Goal: Obtain resource: Download file/media

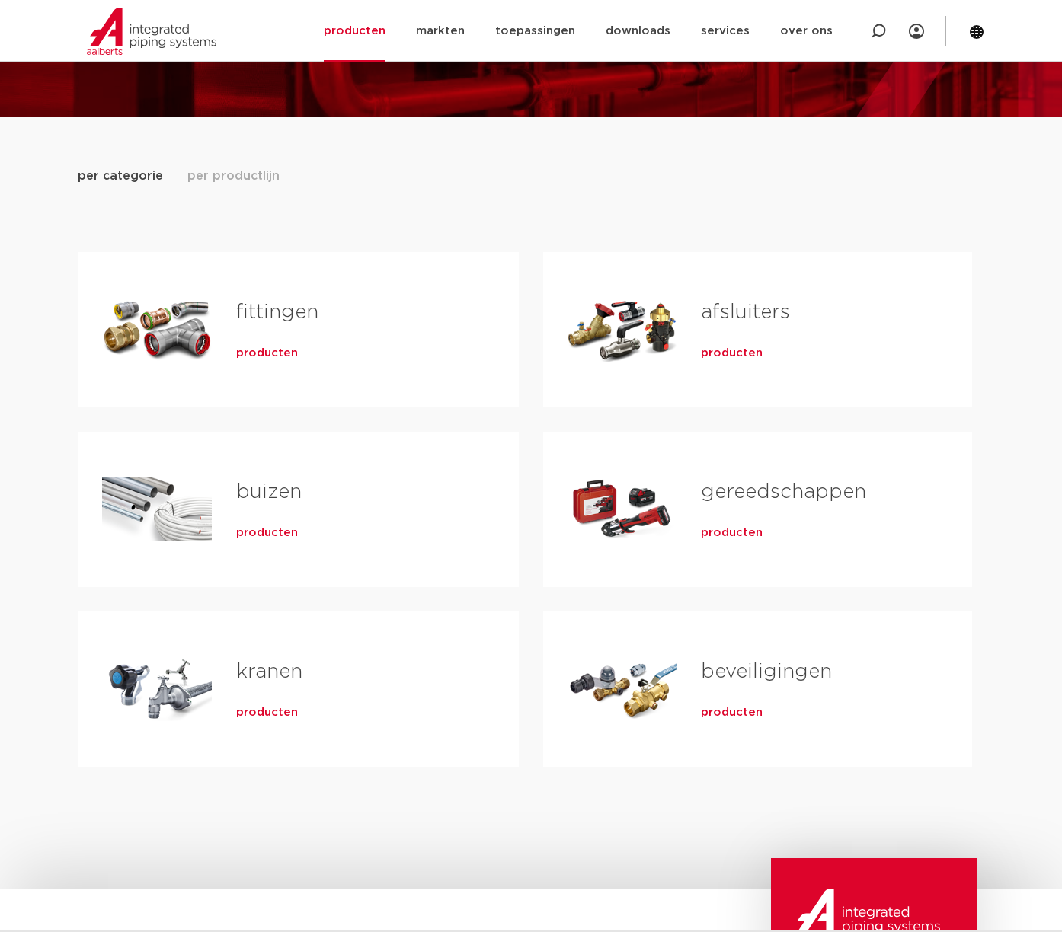
scroll to position [129, 0]
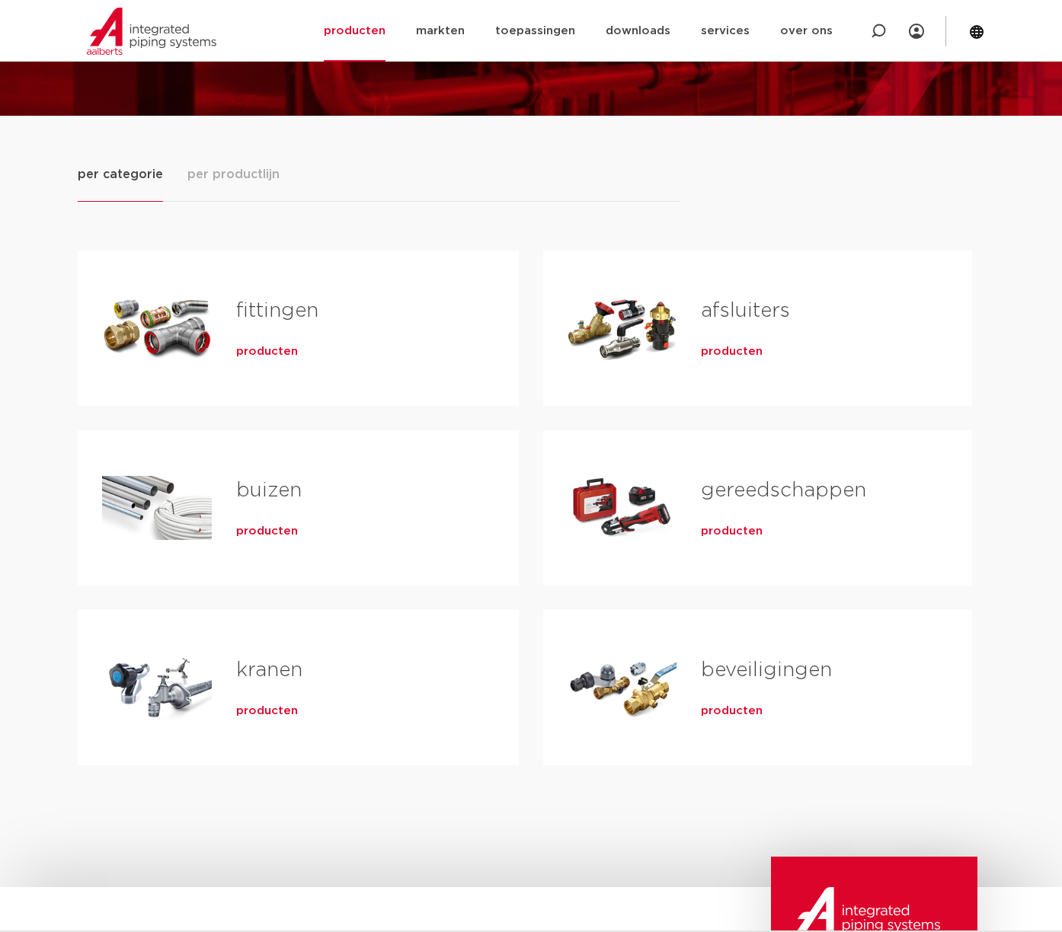
click at [257, 354] on span "producten" at bounding box center [267, 351] width 62 height 15
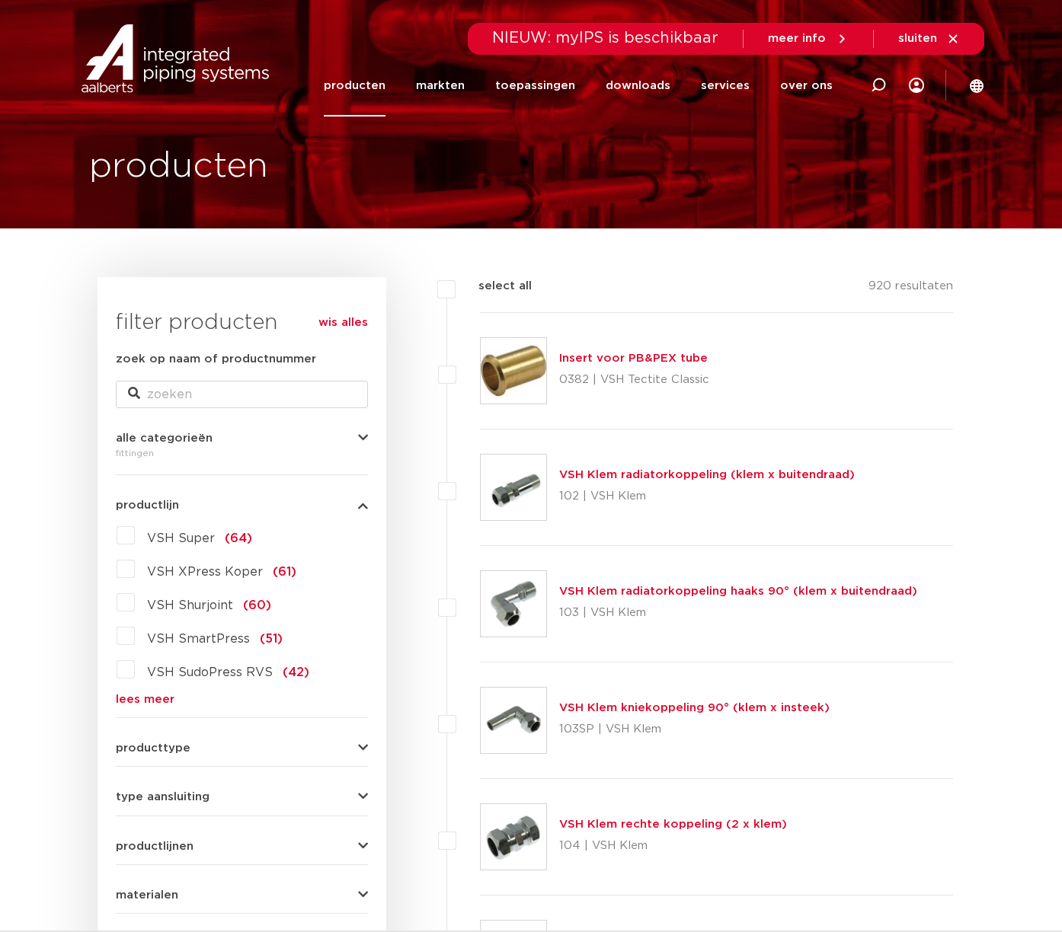
scroll to position [18, 0]
click at [145, 702] on link "lees meer" at bounding box center [242, 698] width 252 height 11
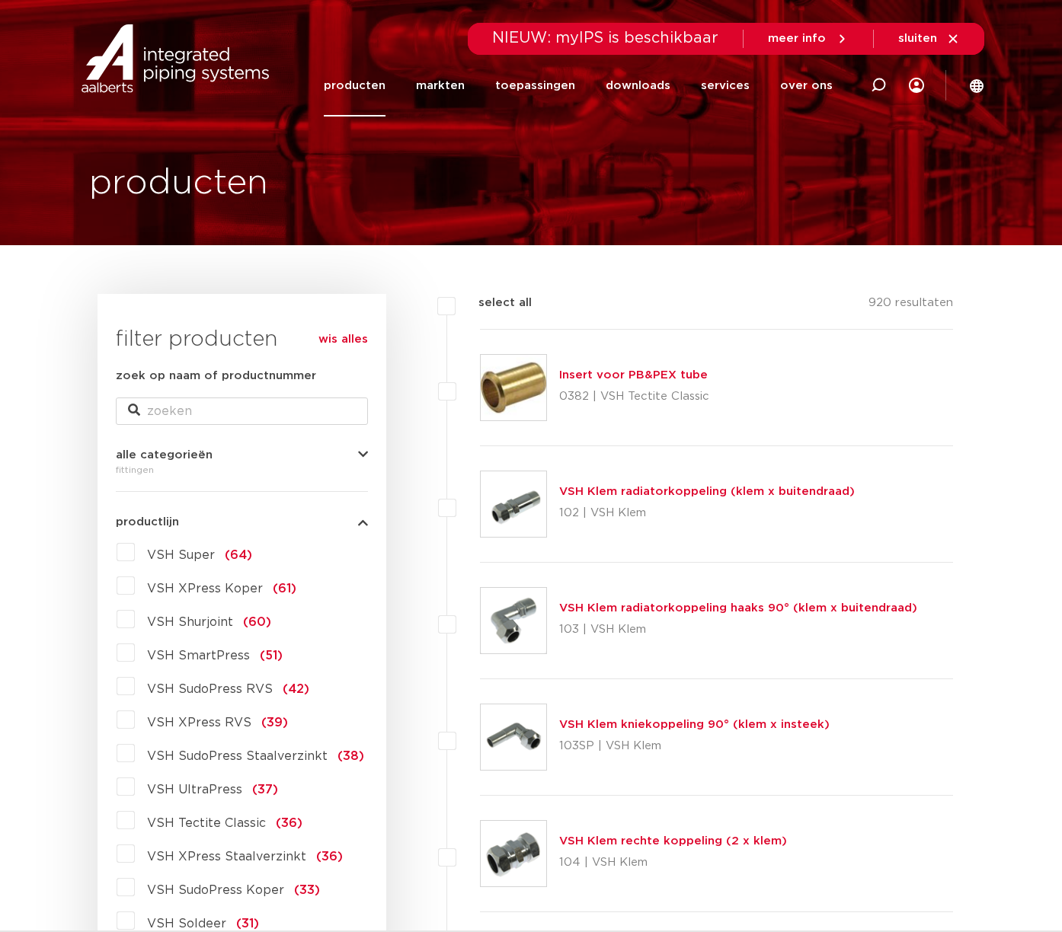
scroll to position [0, 0]
click at [880, 82] on icon at bounding box center [878, 85] width 15 height 15
type input "Coolpress"
click button "Zoeken" at bounding box center [0, 0] width 0 height 0
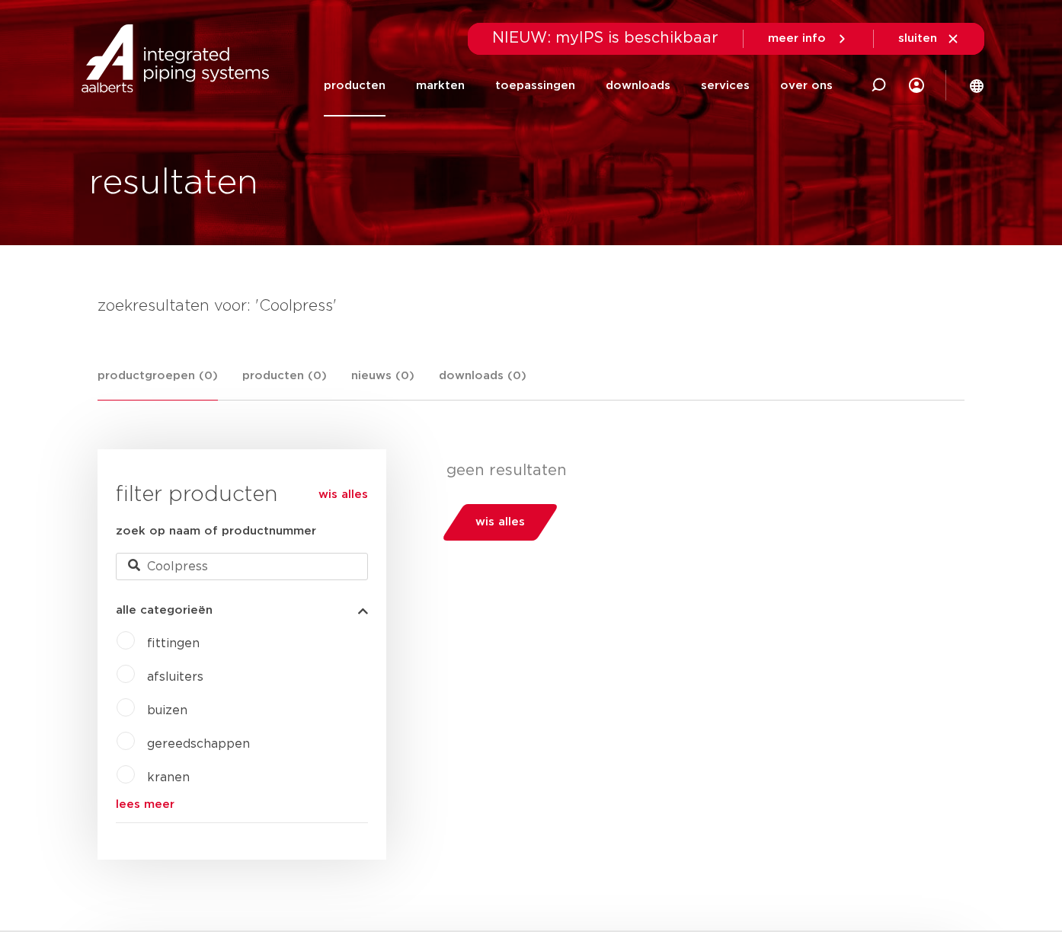
click at [177, 64] on img at bounding box center [175, 58] width 195 height 69
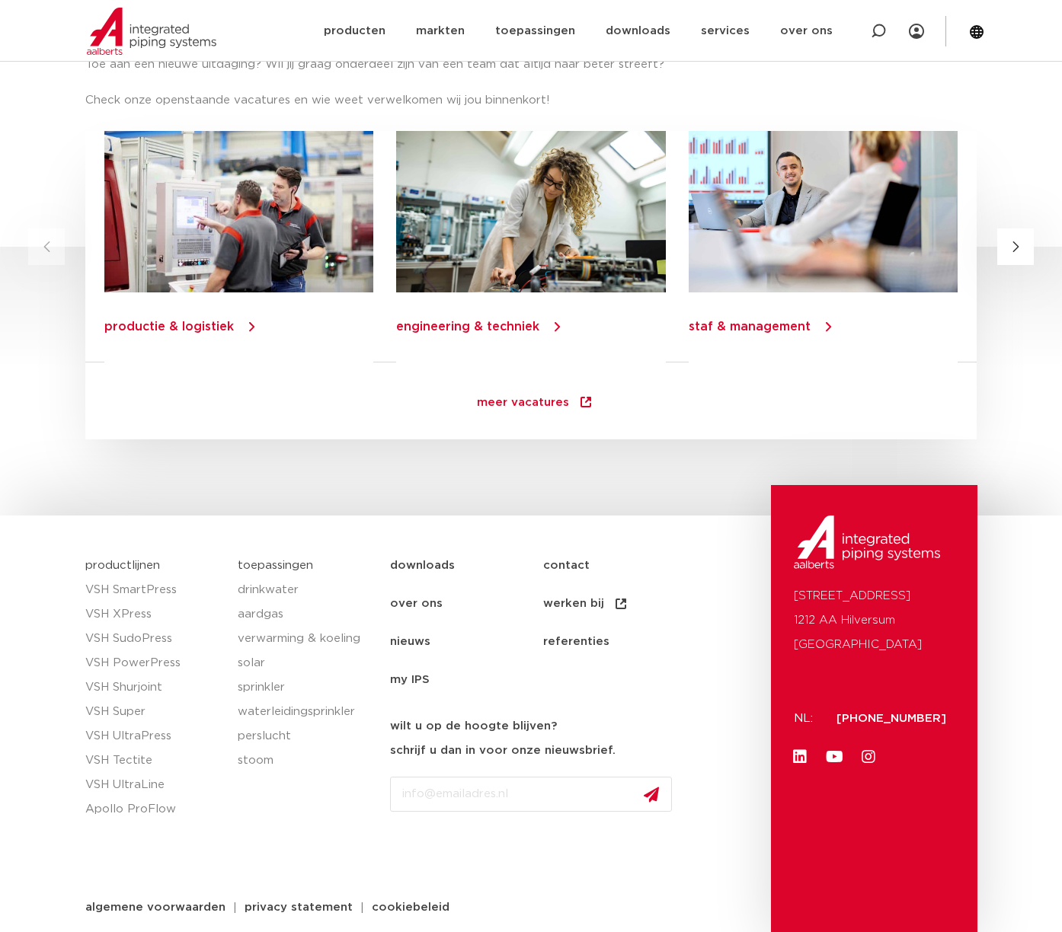
scroll to position [1947, 0]
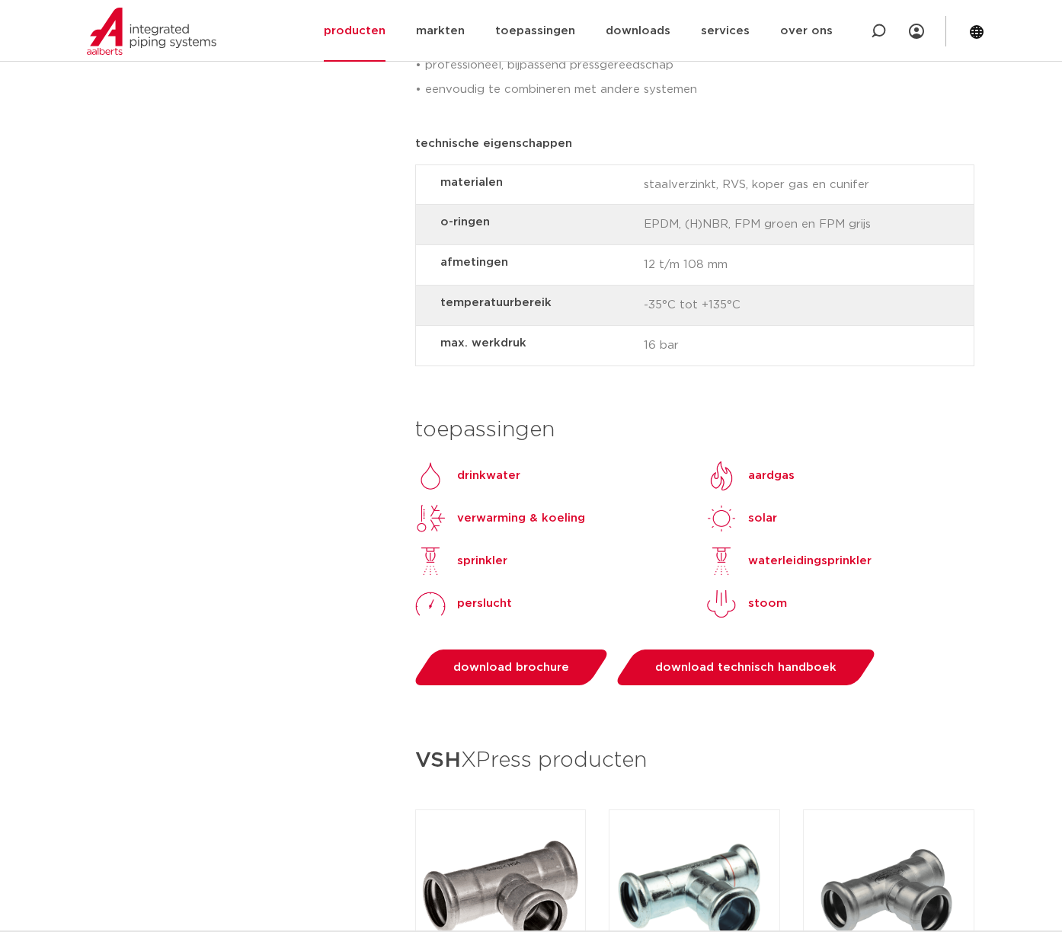
scroll to position [1139, 0]
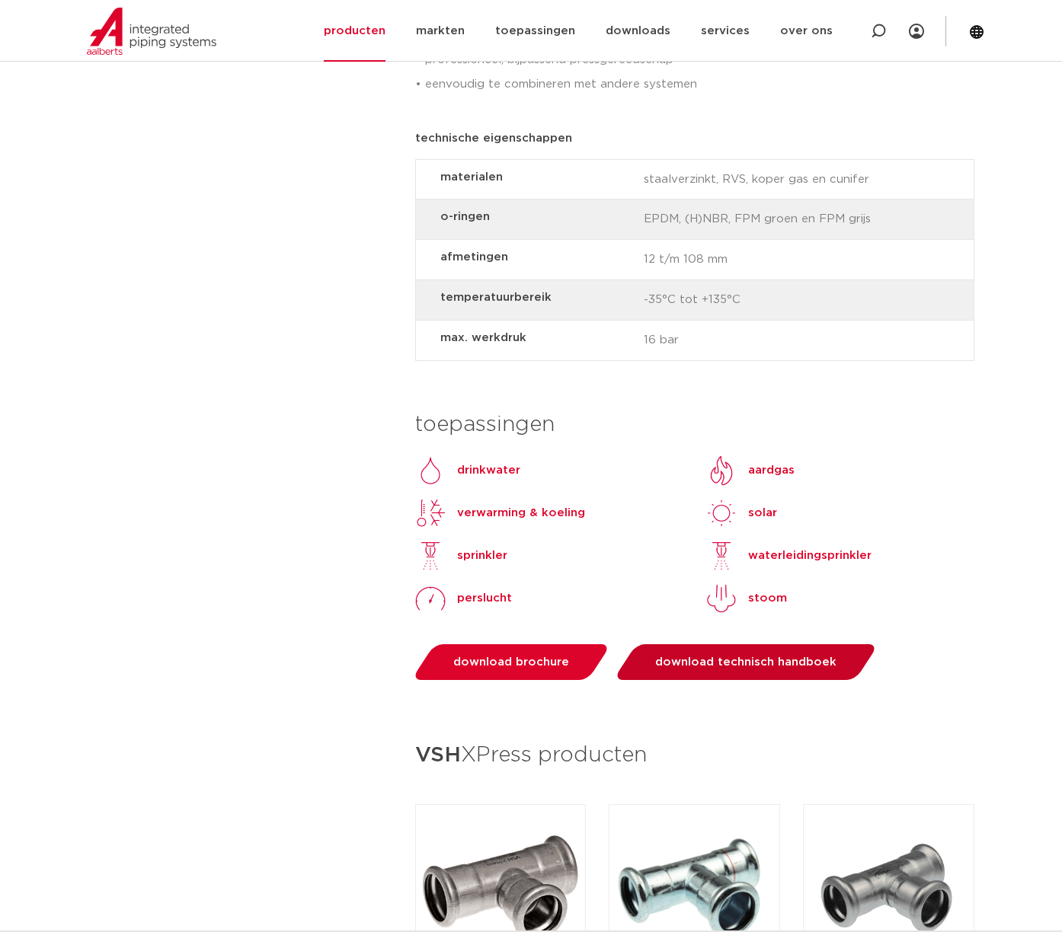
click at [730, 657] on span "download technisch handboek" at bounding box center [745, 662] width 181 height 11
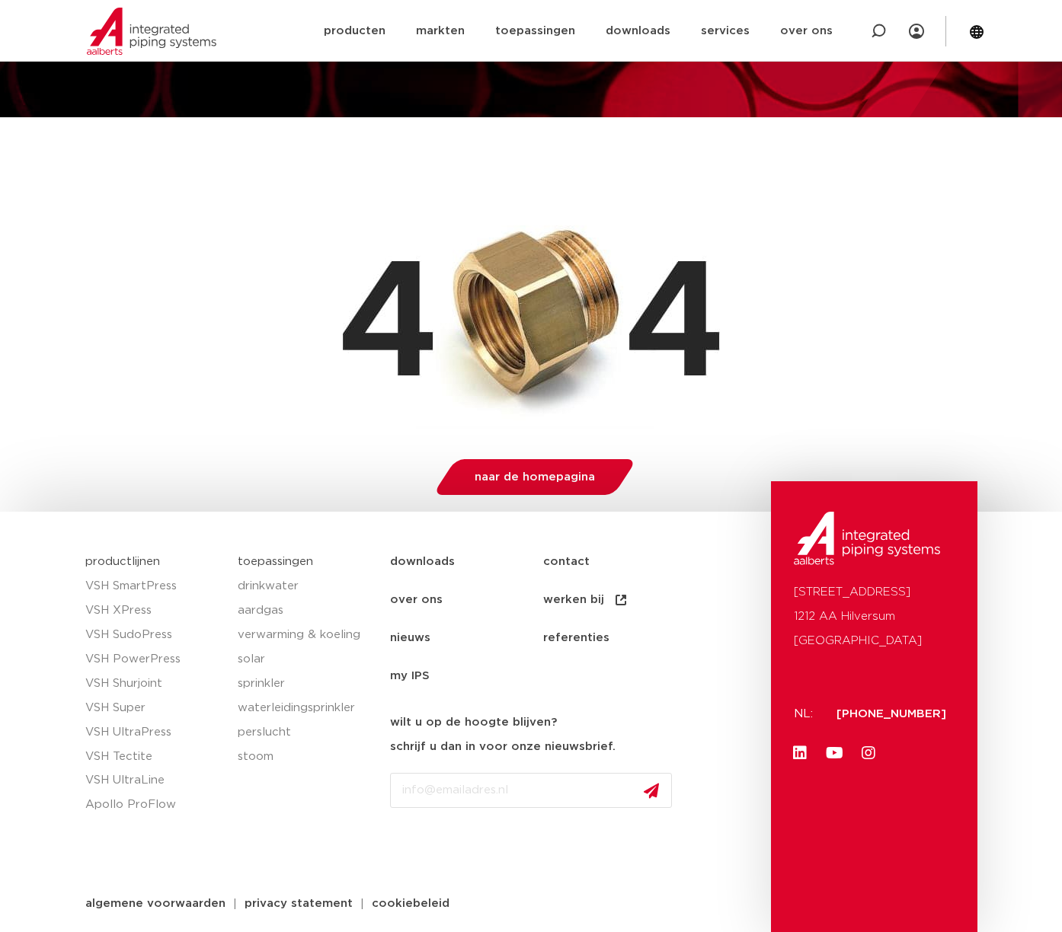
scroll to position [127, 0]
